Goal: Ask a question: Seek information or help from site administrators or community

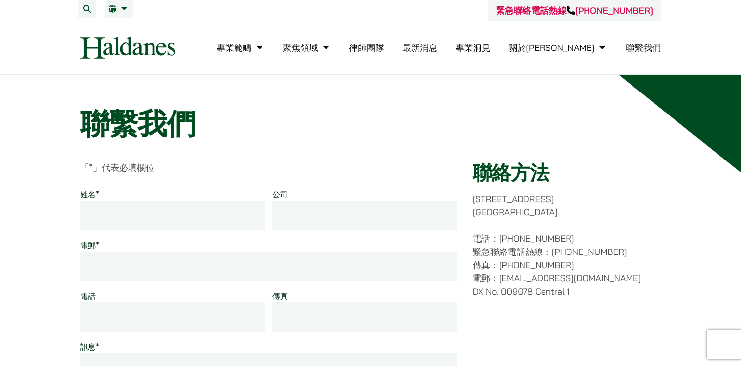
click at [119, 48] on img at bounding box center [127, 48] width 95 height 22
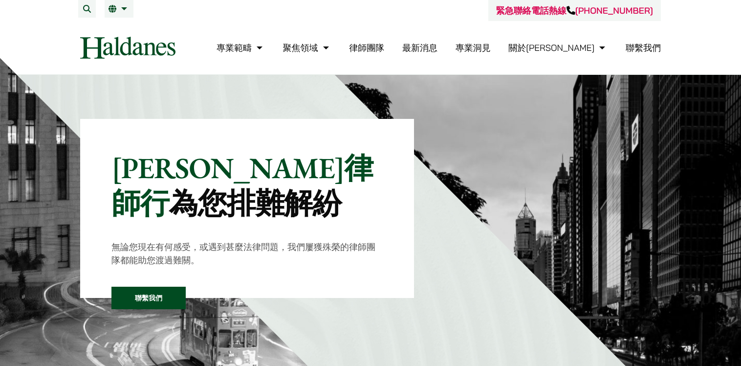
click at [384, 46] on link "律師團隊" at bounding box center [366, 47] width 35 height 11
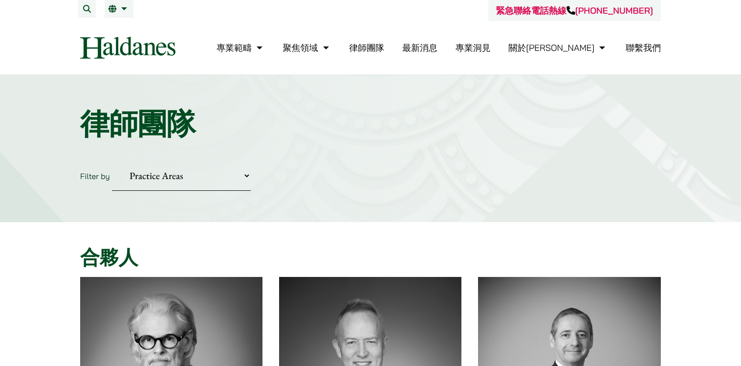
click at [643, 48] on link "聯繫我們" at bounding box center [643, 47] width 35 height 11
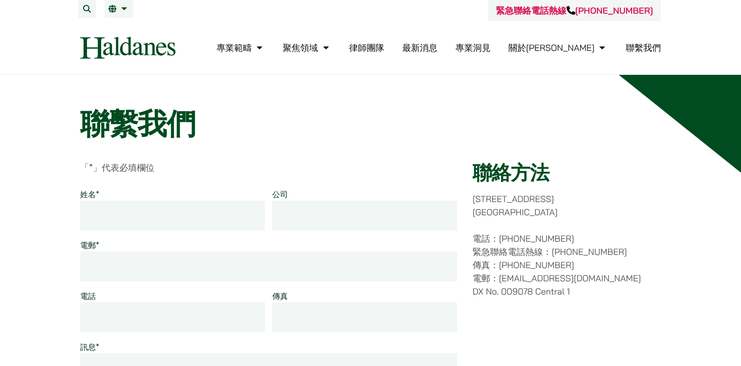
click at [384, 49] on link "律師團隊" at bounding box center [366, 47] width 35 height 11
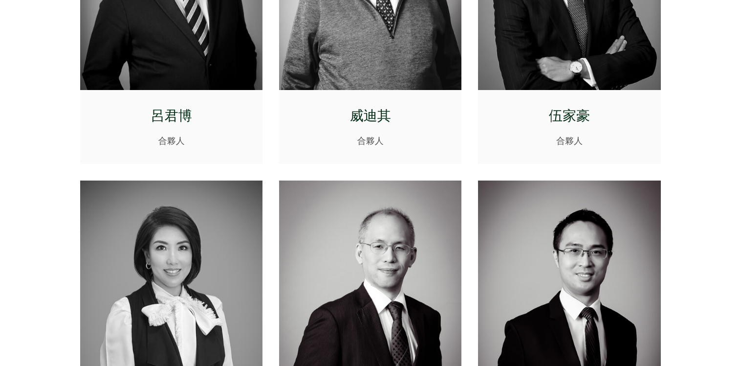
scroll to position [734, 0]
click at [130, 253] on img at bounding box center [171, 294] width 182 height 228
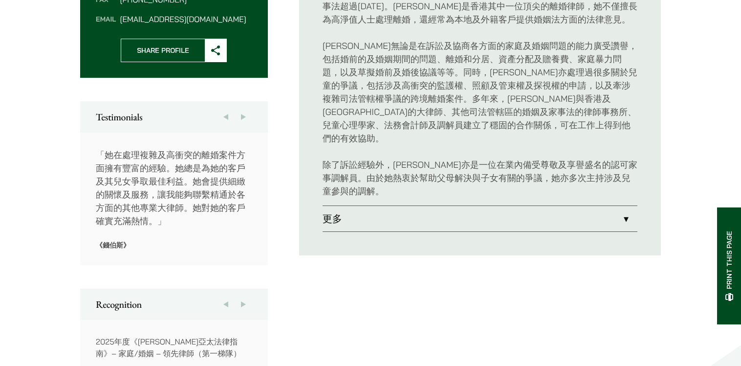
scroll to position [104, 0]
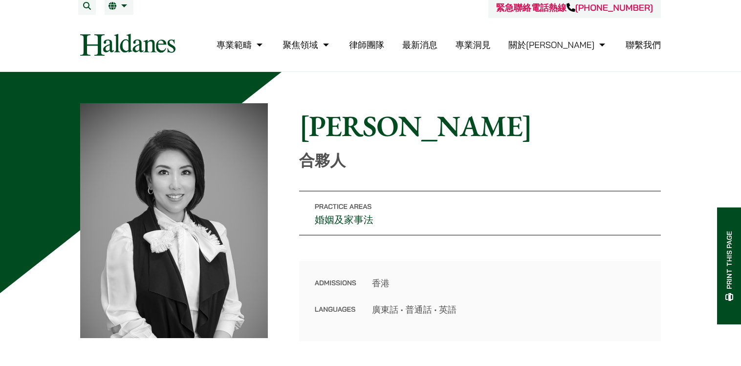
scroll to position [0, 0]
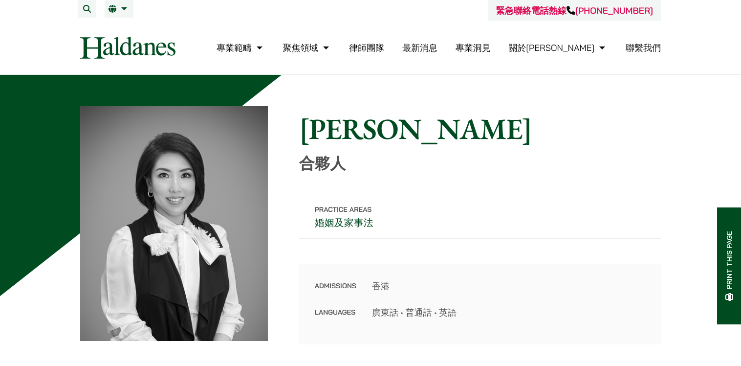
click at [647, 47] on link "聯繫我們" at bounding box center [643, 47] width 35 height 11
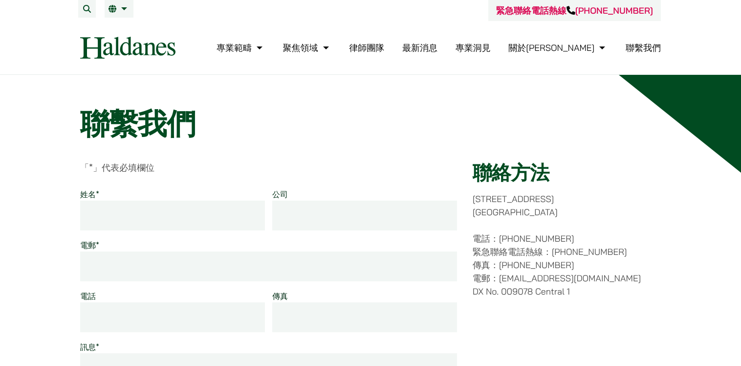
click at [224, 218] on input "姓名 *" at bounding box center [172, 216] width 185 height 30
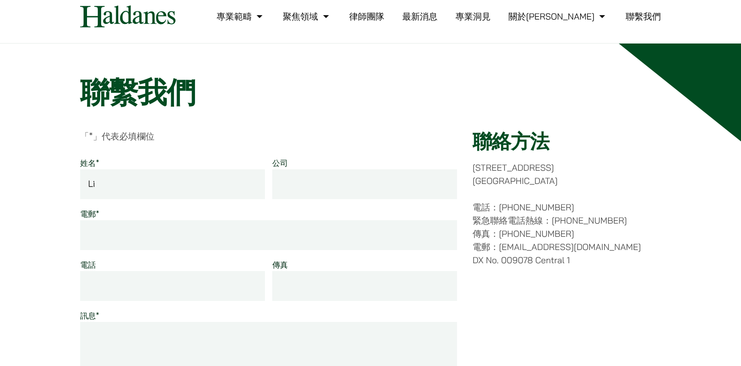
scroll to position [49, 0]
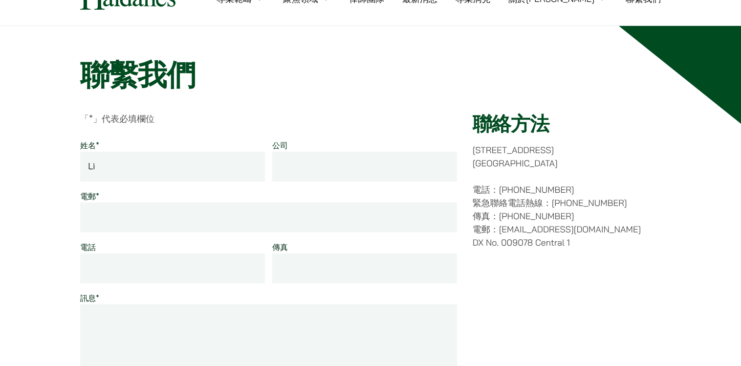
type input "Li"
click at [191, 224] on input "電郵 *" at bounding box center [268, 217] width 377 height 30
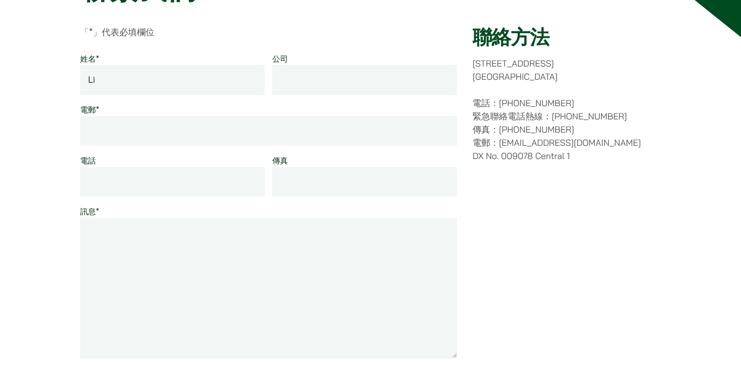
scroll to position [147, 0]
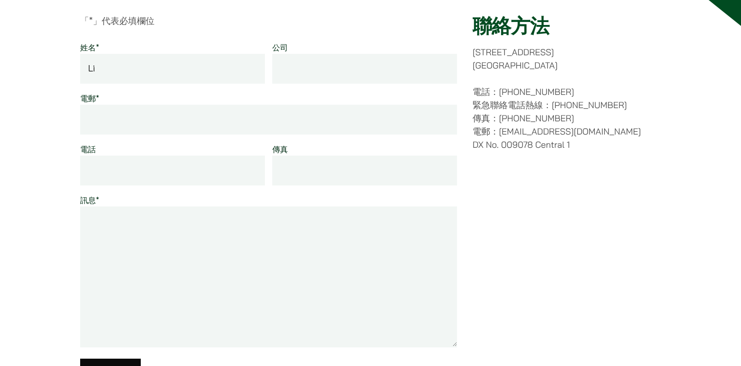
click at [174, 237] on textarea "訊息 *" at bounding box center [268, 276] width 377 height 141
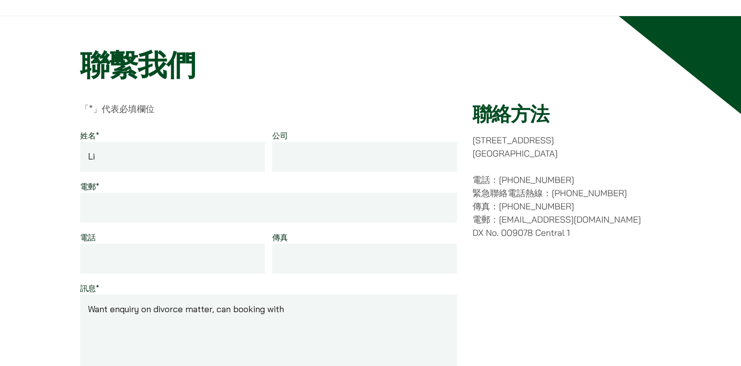
scroll to position [0, 0]
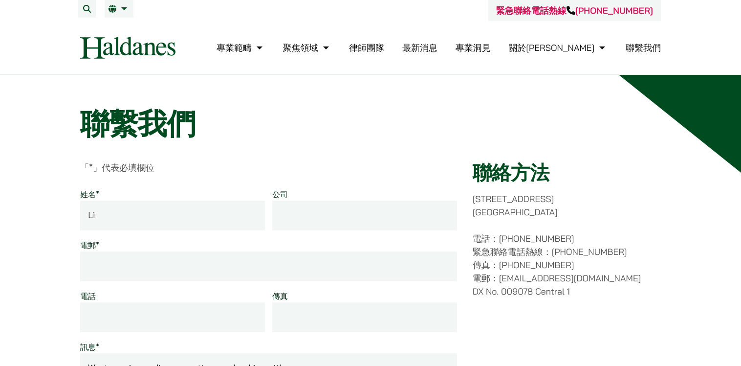
type textarea "Want enquiry on divorce matter, can booking with"
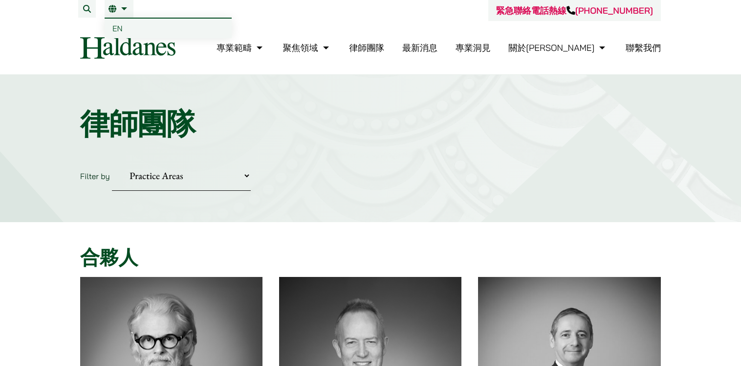
click at [118, 29] on span "EN" at bounding box center [117, 28] width 10 height 10
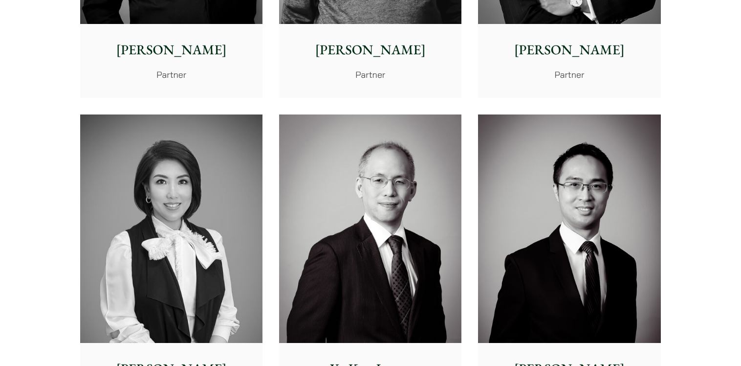
scroll to position [978, 0]
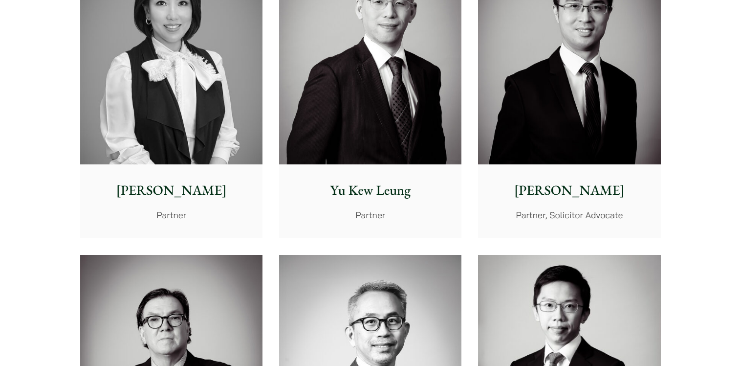
click at [176, 187] on p "Elsie Liu" at bounding box center [171, 190] width 167 height 21
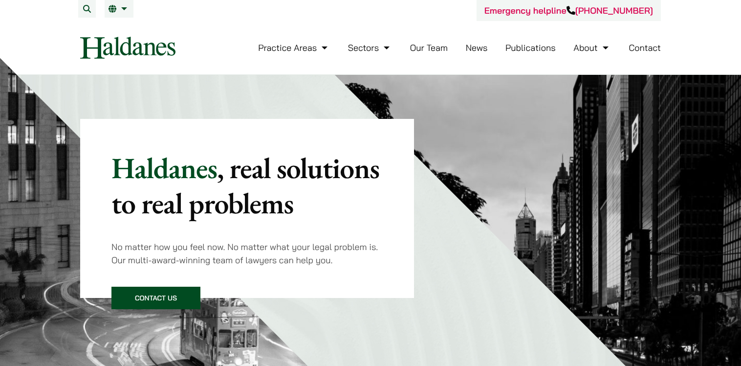
scroll to position [293, 0]
click at [428, 49] on link "Our Team" at bounding box center [429, 47] width 38 height 11
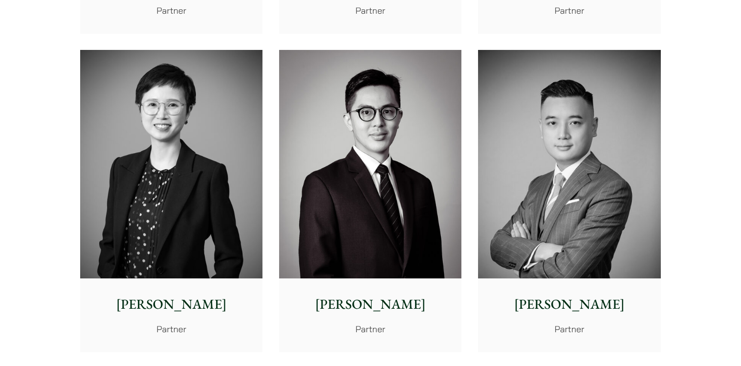
scroll to position [1810, 0]
